Goal: Use online tool/utility: Utilize a website feature to perform a specific function

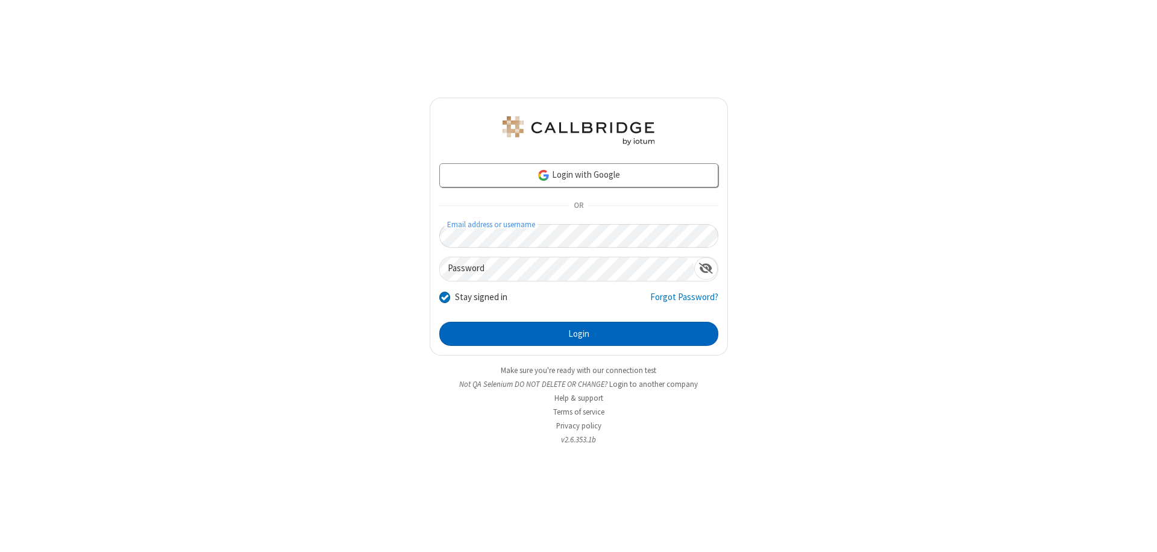
click at [579, 334] on button "Login" at bounding box center [578, 334] width 279 height 24
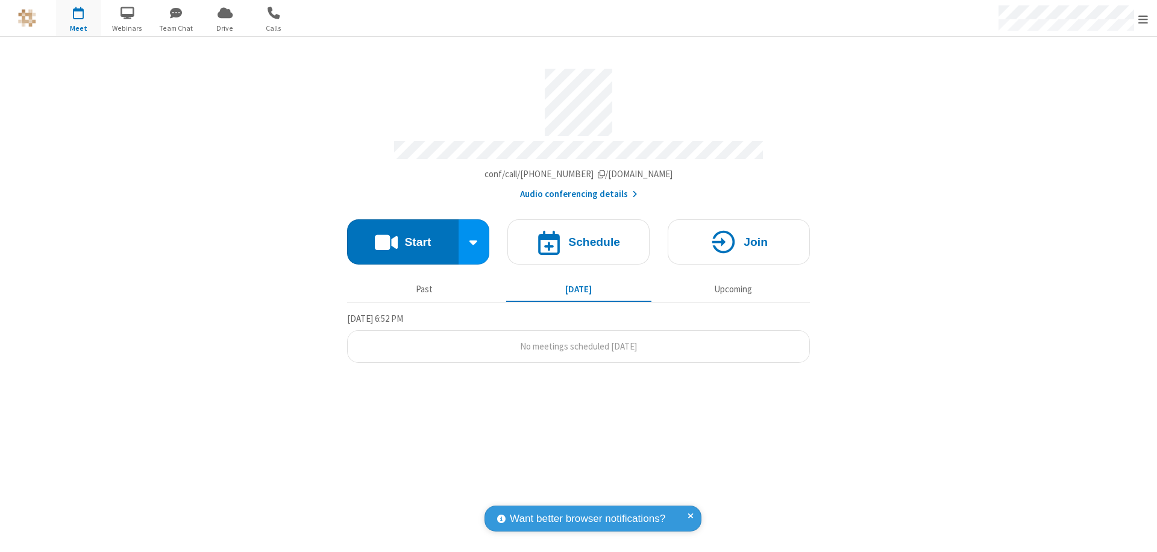
click at [403, 236] on button "Start" at bounding box center [403, 241] width 112 height 45
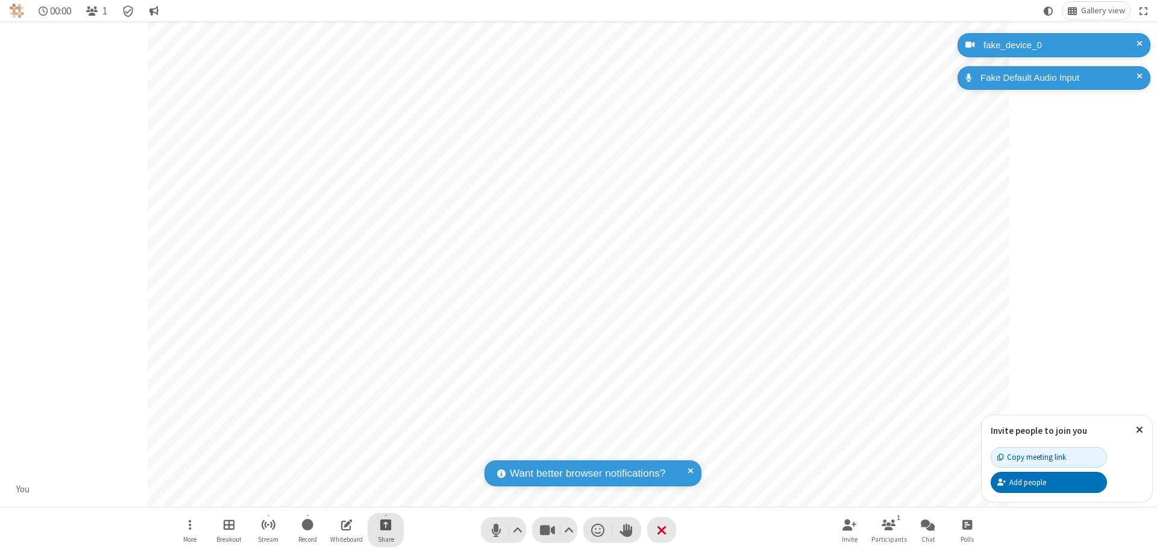
click at [386, 524] on span "Start sharing" at bounding box center [385, 524] width 11 height 15
click at [337, 495] on span "Share my screen" at bounding box center [337, 496] width 14 height 10
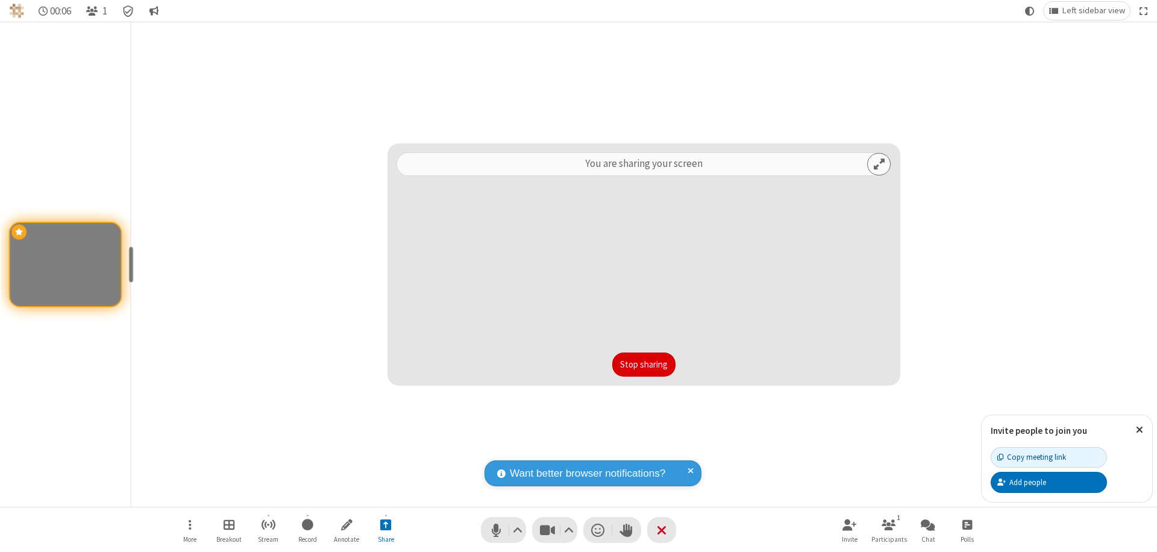
click at [644, 365] on button "Stop sharing" at bounding box center [643, 365] width 63 height 24
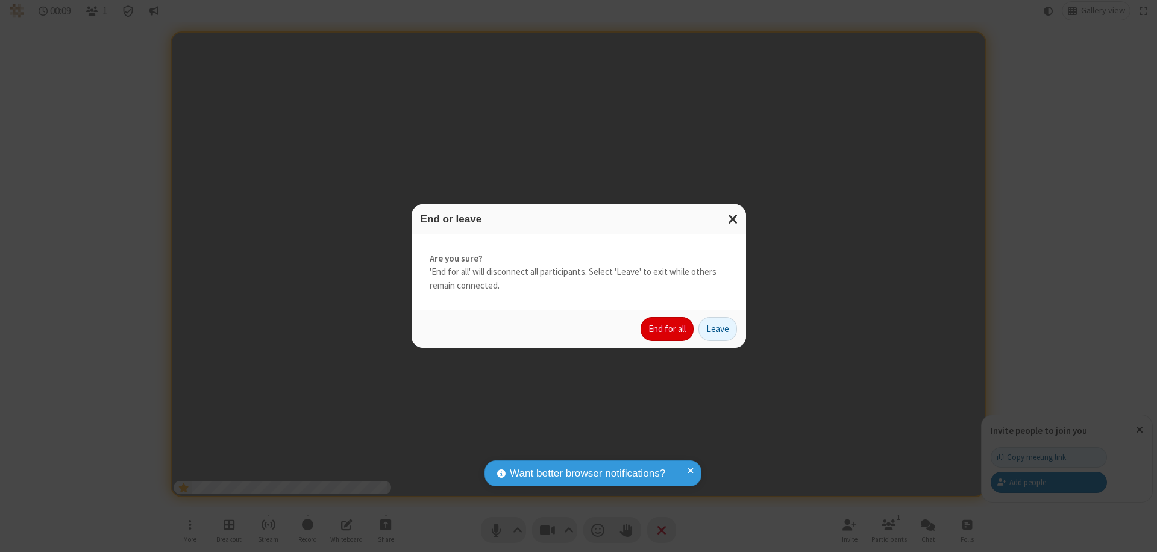
click at [668, 329] on button "End for all" at bounding box center [667, 329] width 53 height 24
